Goal: Information Seeking & Learning: Learn about a topic

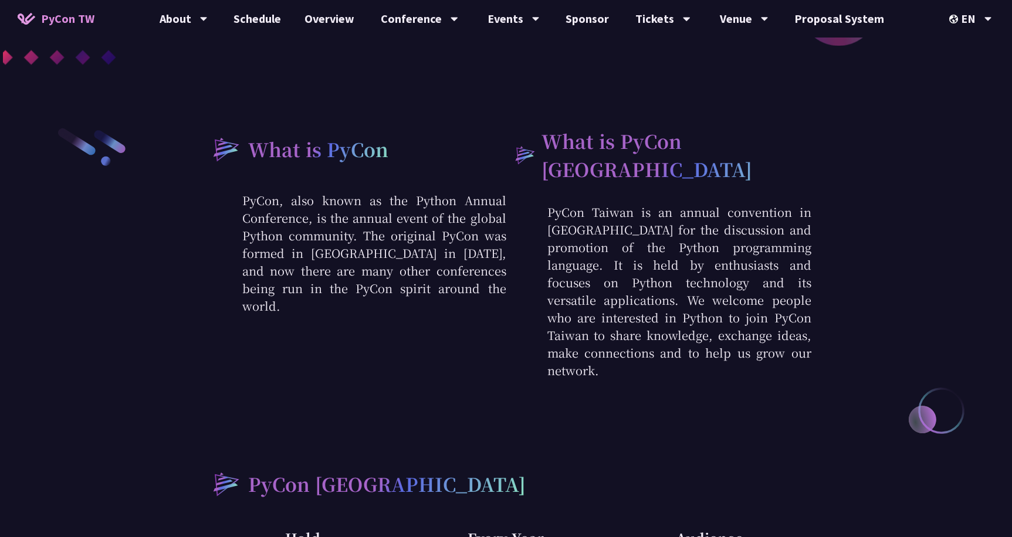
scroll to position [439, 0]
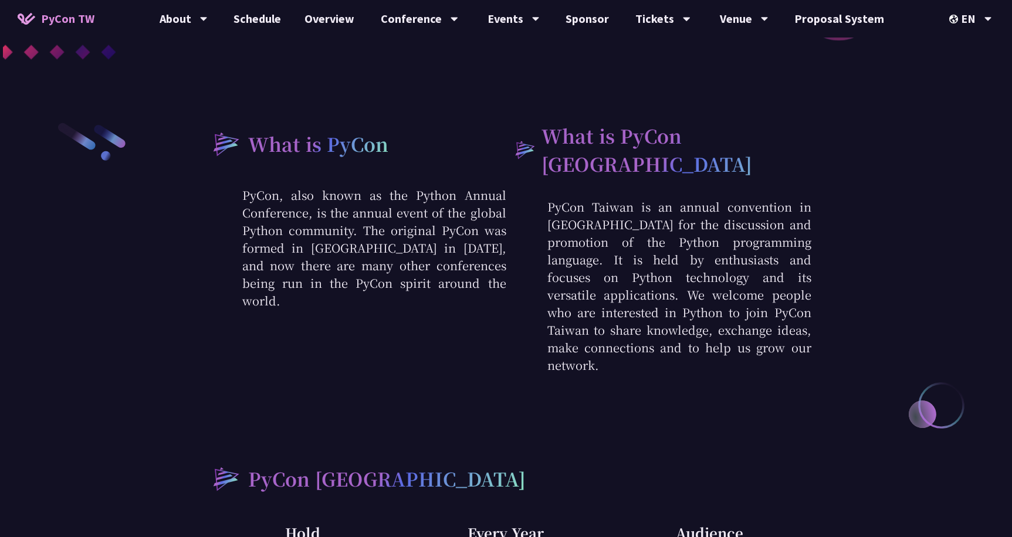
drag, startPoint x: 582, startPoint y: 209, endPoint x: 684, endPoint y: 342, distance: 166.9
click at [684, 342] on p "PyCon Taiwan is an annual convention in [GEOGRAPHIC_DATA] for the discussion an…" at bounding box center [658, 286] width 305 height 176
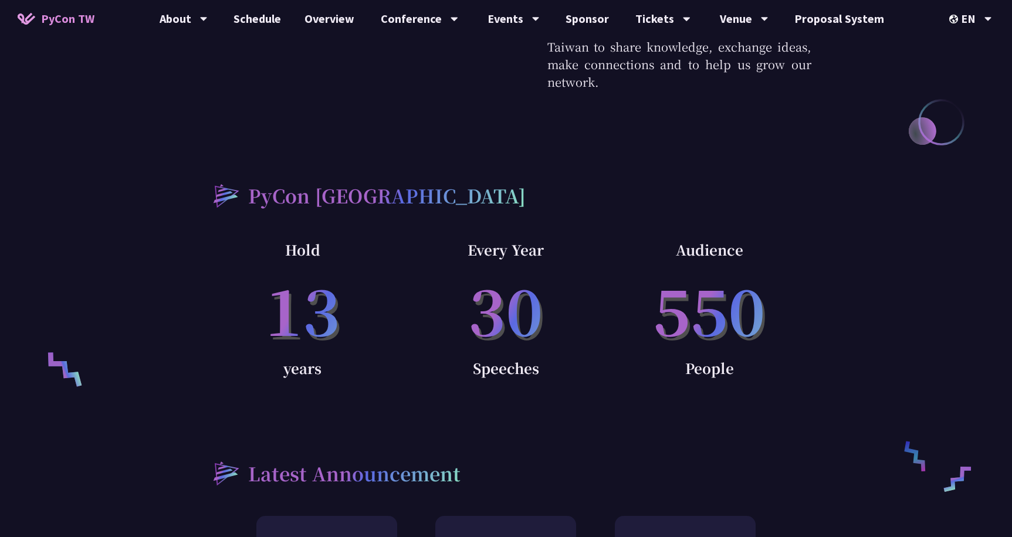
scroll to position [725, 0]
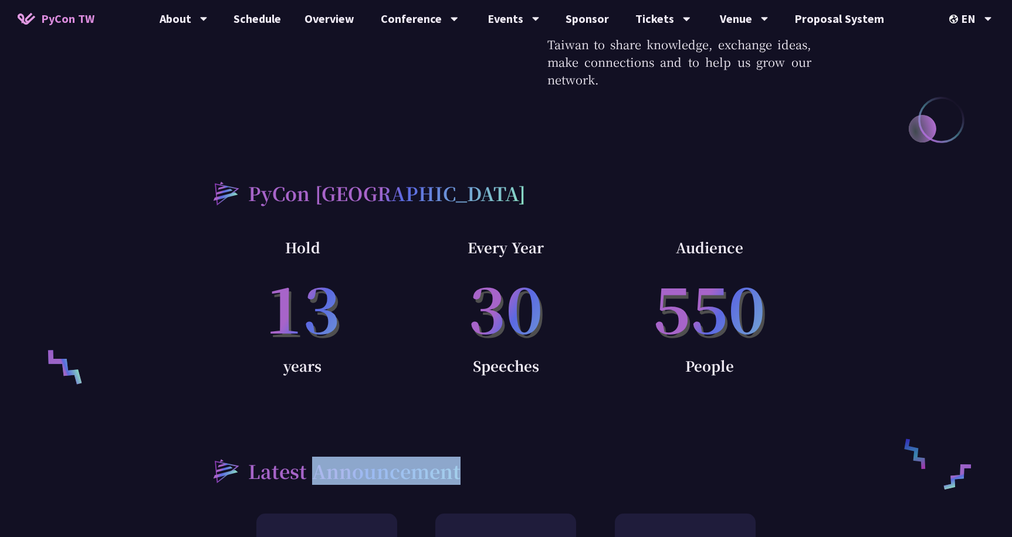
drag, startPoint x: 460, startPoint y: 437, endPoint x: 316, endPoint y: 447, distance: 144.6
click at [316, 448] on div "Latest Announcement" at bounding box center [506, 470] width 610 height 45
click at [307, 457] on h2 "Latest Announcement" at bounding box center [354, 471] width 212 height 28
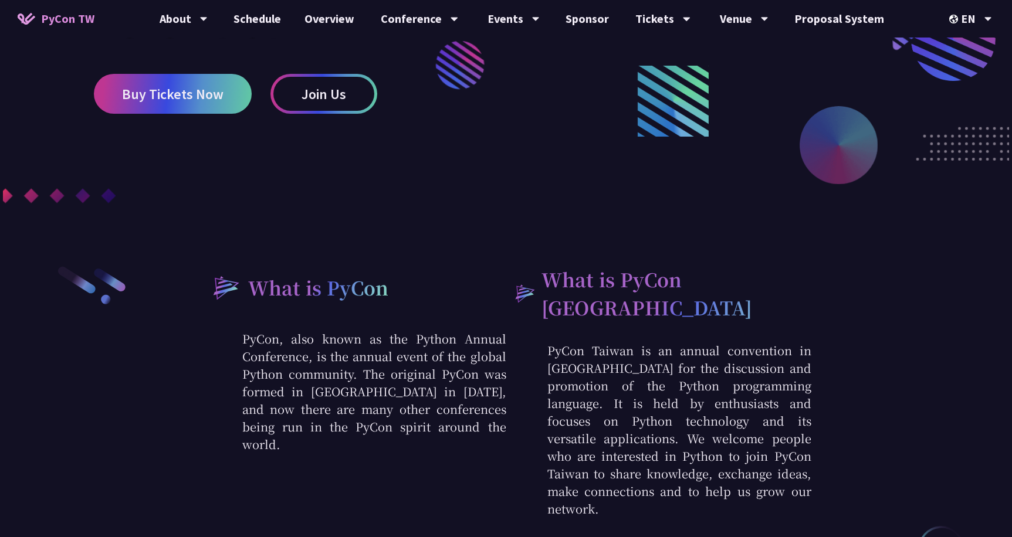
scroll to position [0, 0]
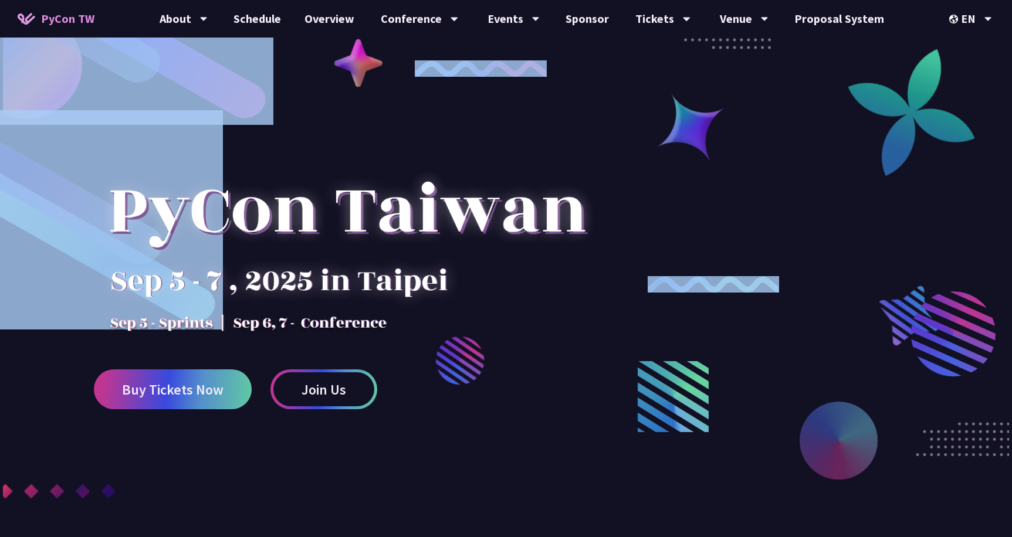
drag, startPoint x: 301, startPoint y: 326, endPoint x: 394, endPoint y: 337, distance: 94.0
click at [394, 337] on div "Buy Tickets Now Join Us" at bounding box center [506, 251] width 1012 height 502
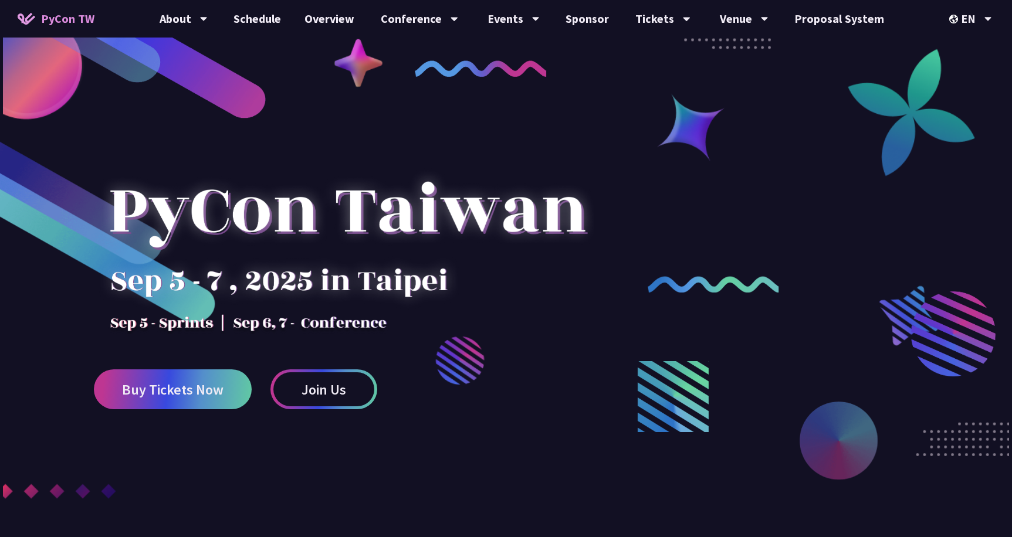
click at [368, 331] on div at bounding box center [347, 231] width 507 height 205
drag, startPoint x: 381, startPoint y: 330, endPoint x: 278, endPoint y: 317, distance: 103.5
click at [278, 317] on div at bounding box center [347, 231] width 507 height 205
click at [272, 18] on link "Schedule" at bounding box center [257, 19] width 71 height 38
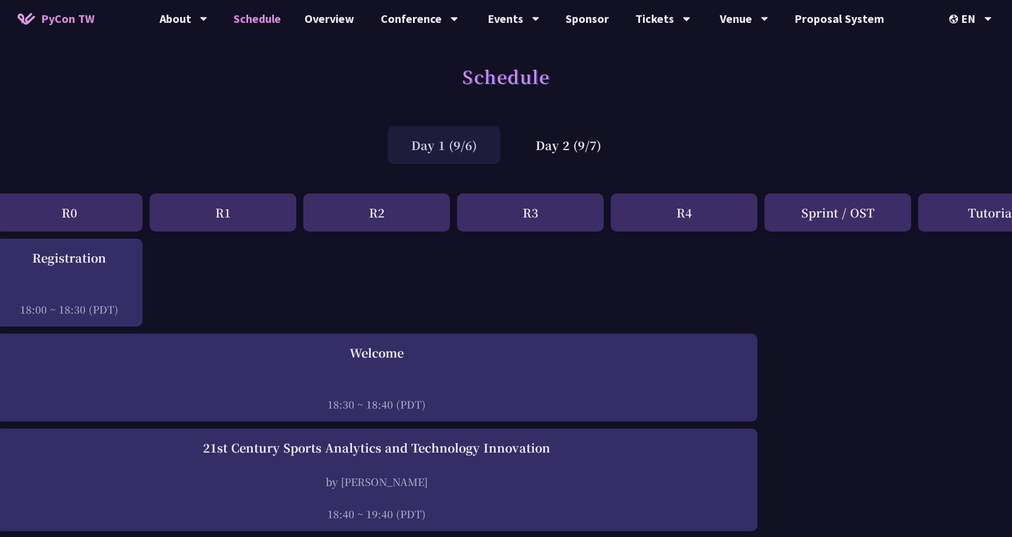
scroll to position [0, 16]
